Goal: Task Accomplishment & Management: Manage account settings

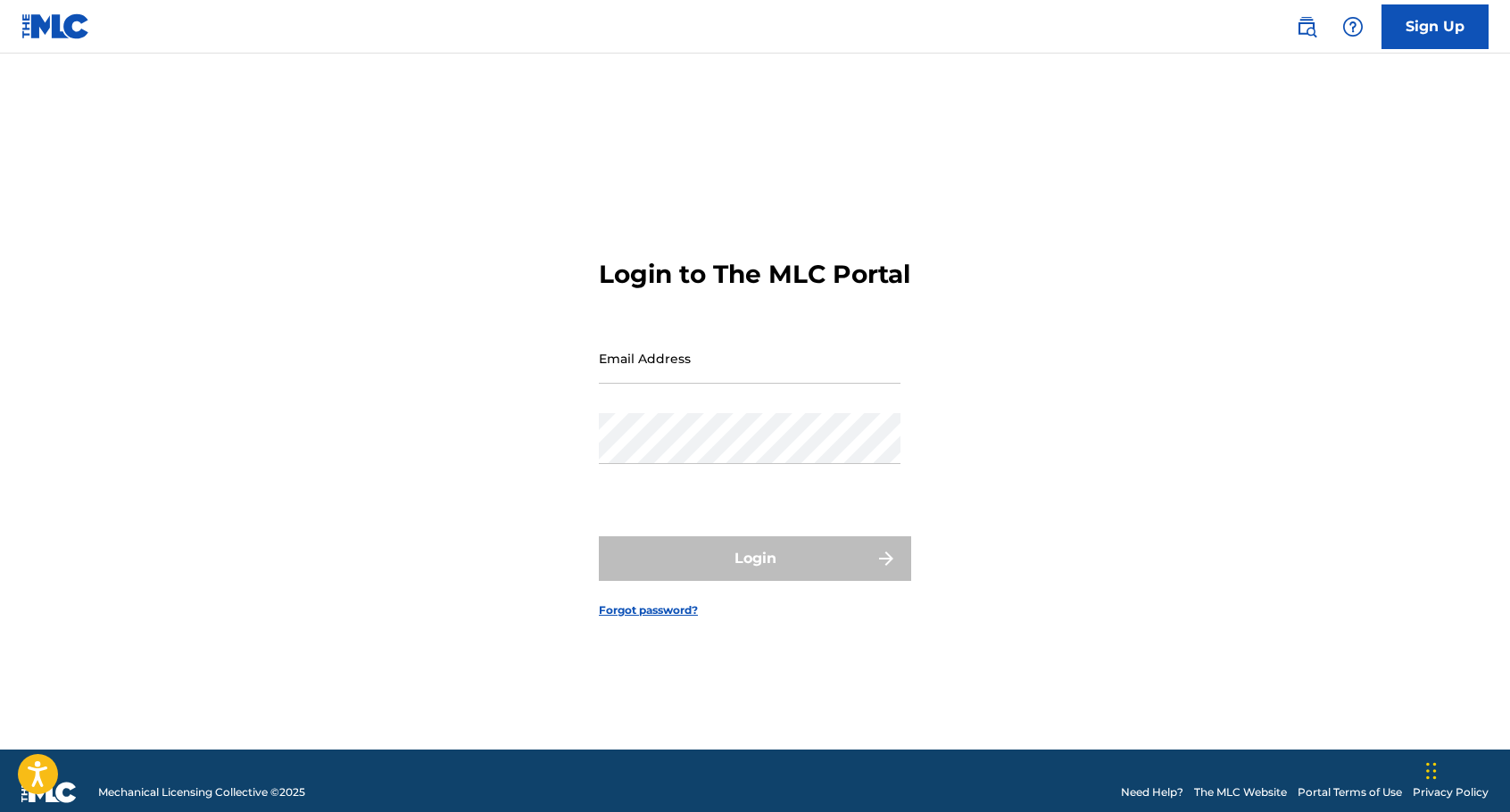
click at [720, 384] on input "Email Address" at bounding box center [749, 358] width 302 height 51
type input "[EMAIL_ADDRESS][DOMAIN_NAME]"
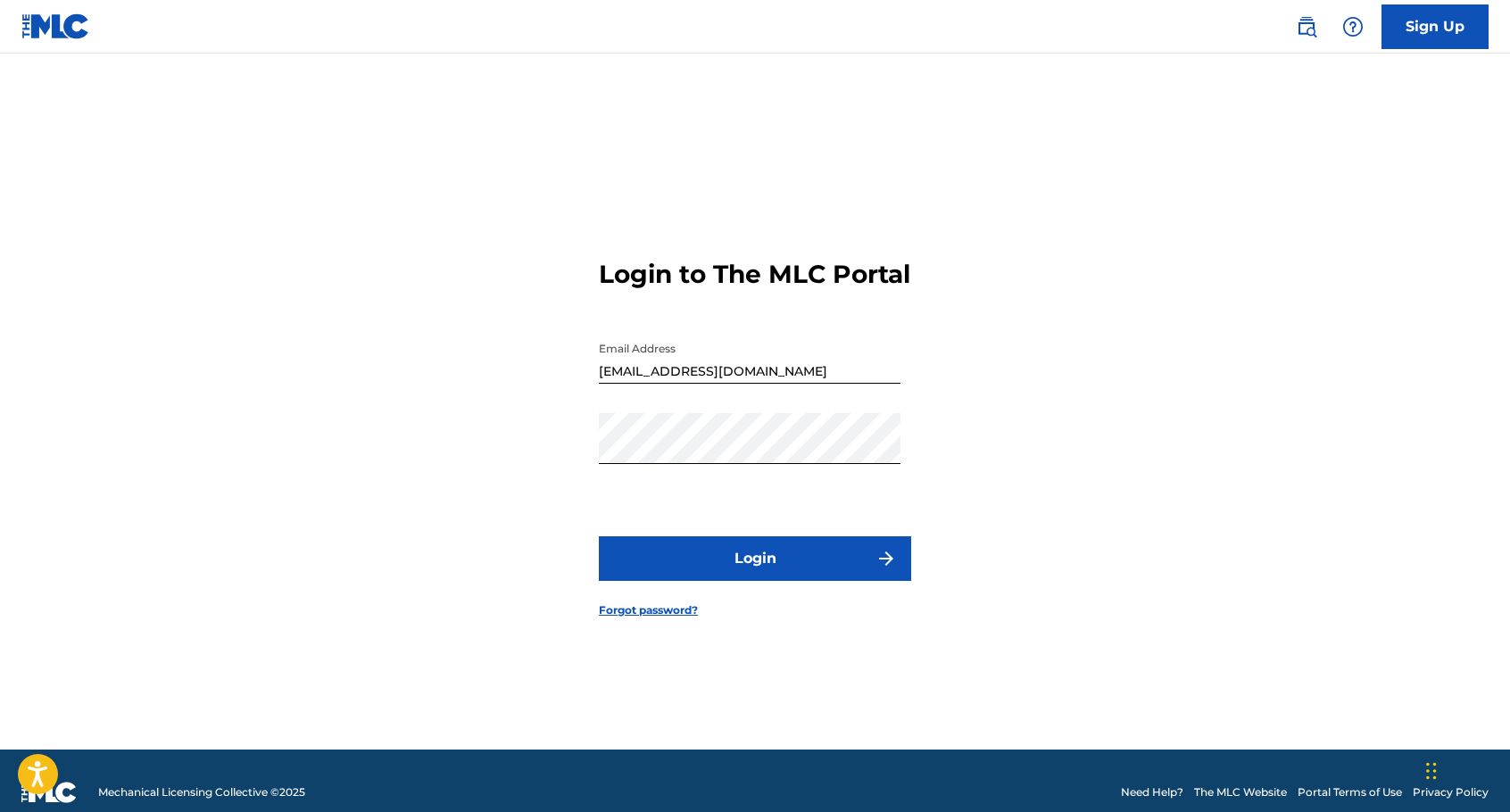
click at [753, 560] on button "Login" at bounding box center [755, 559] width 313 height 45
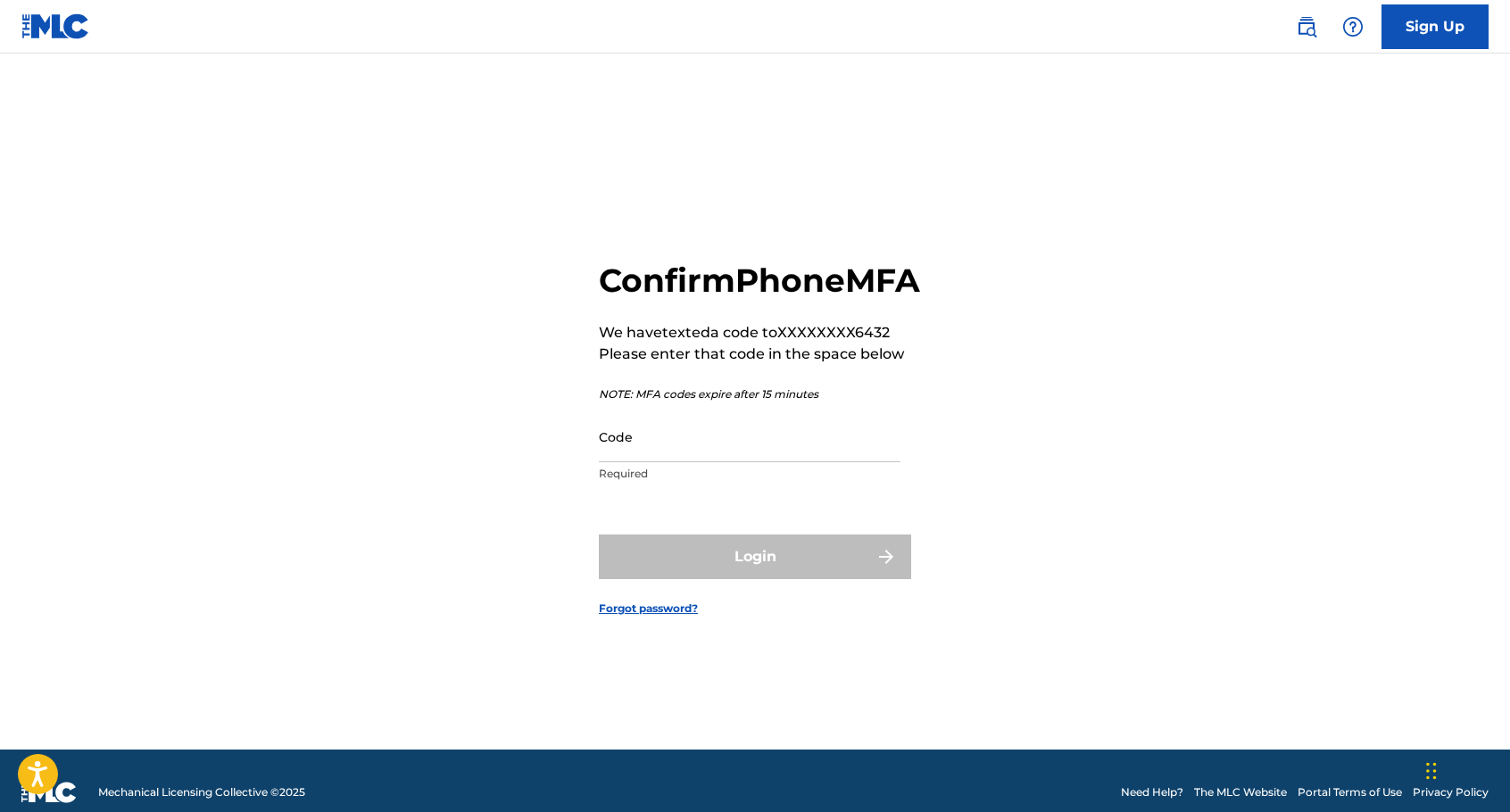
click at [758, 462] on input "Code" at bounding box center [749, 436] width 302 height 51
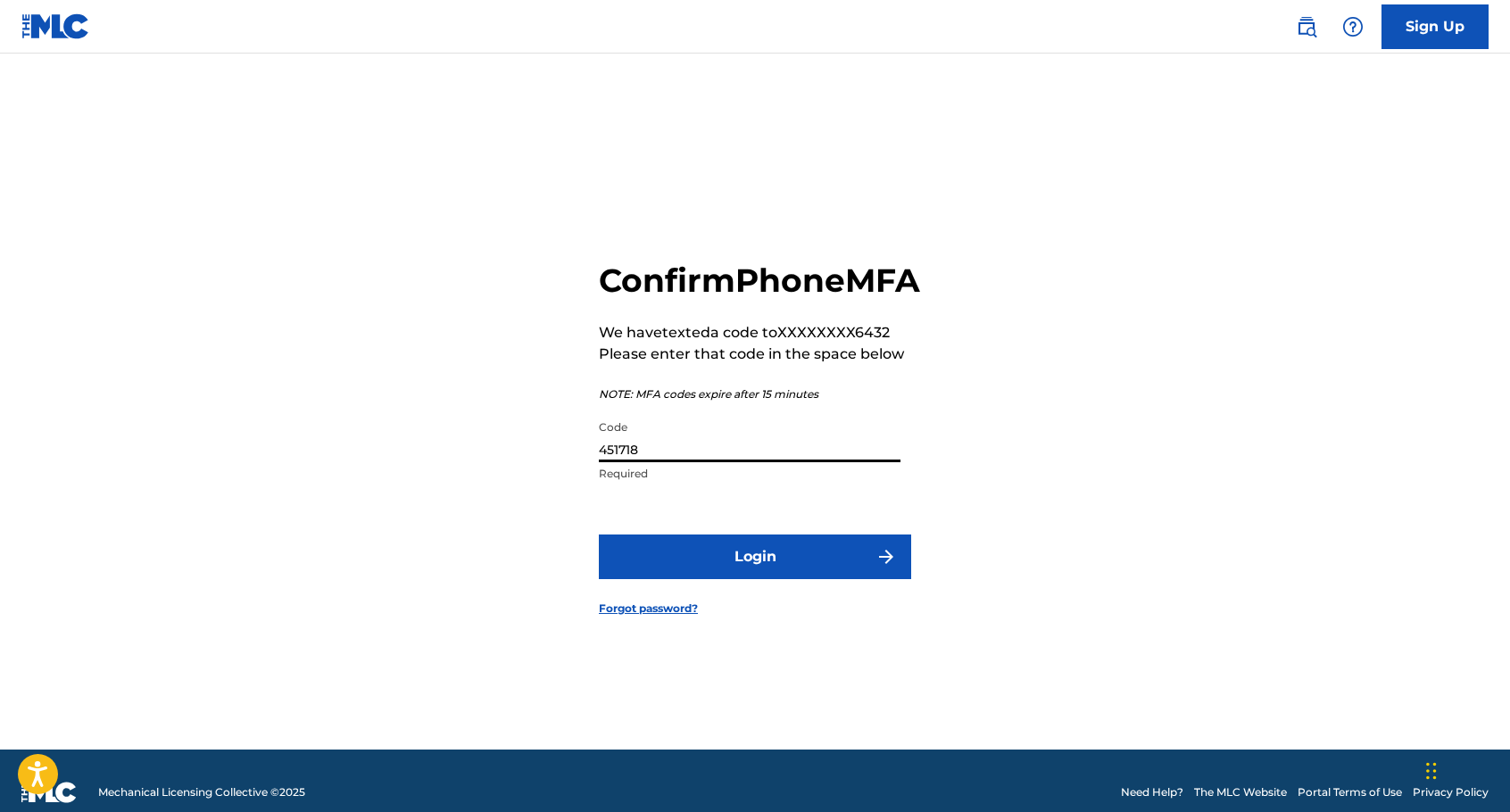
type input "451718"
click at [831, 578] on button "Login" at bounding box center [755, 557] width 313 height 45
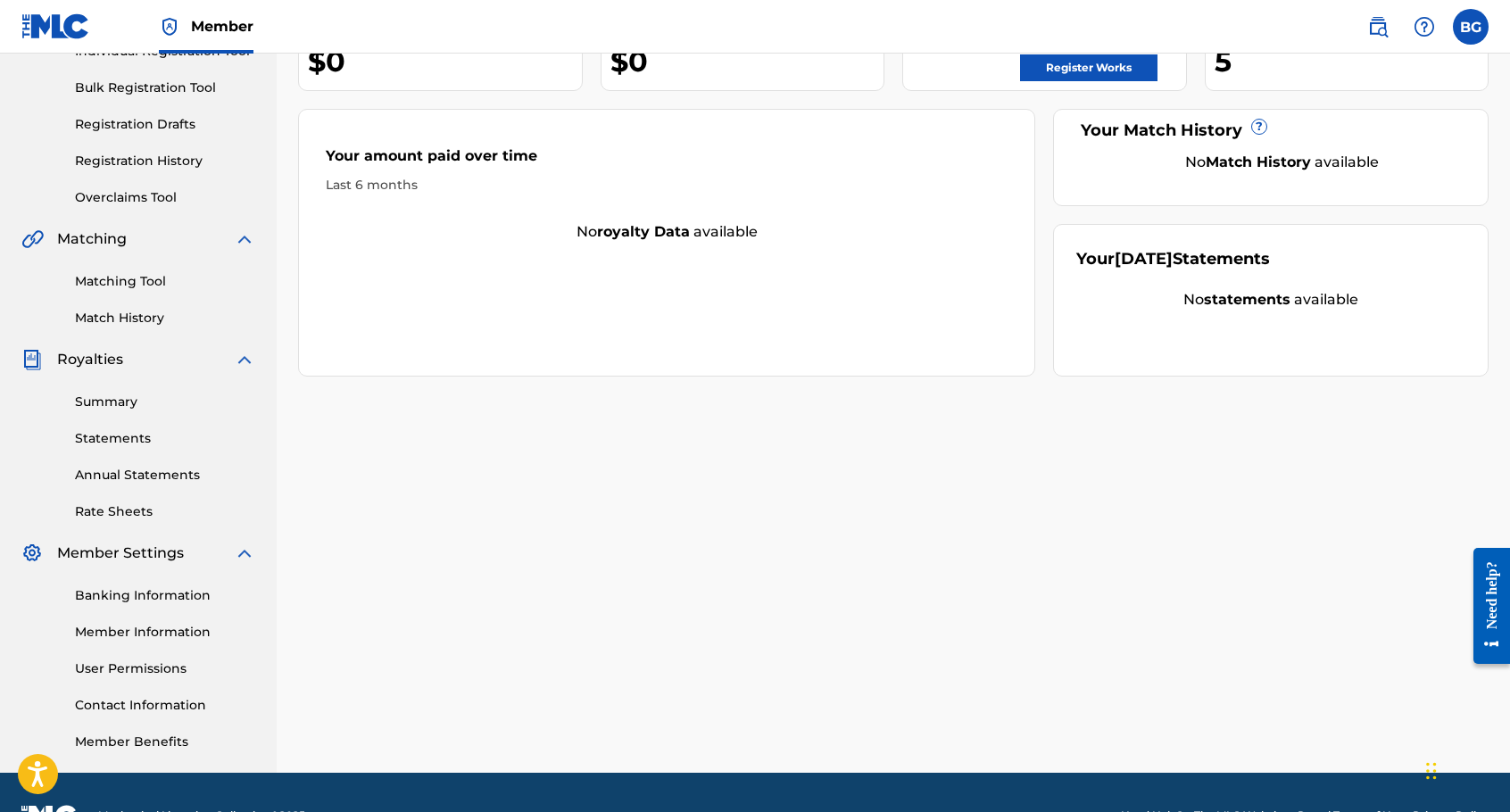
scroll to position [35, 0]
